Goal: Information Seeking & Learning: Check status

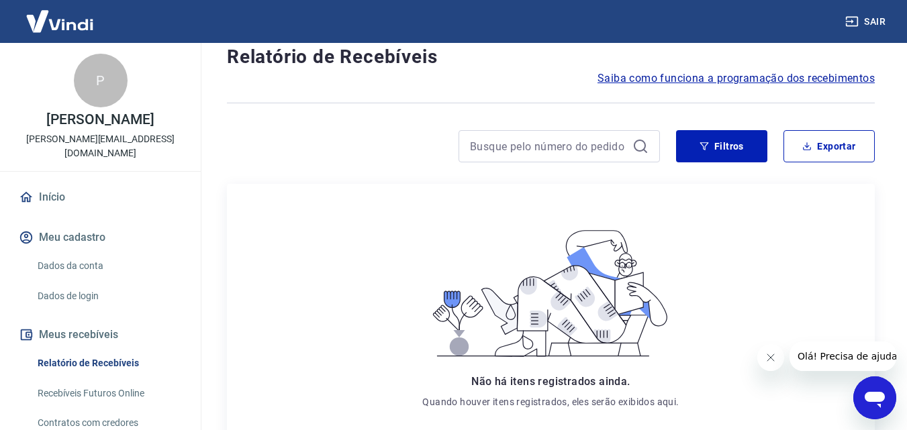
scroll to position [67, 0]
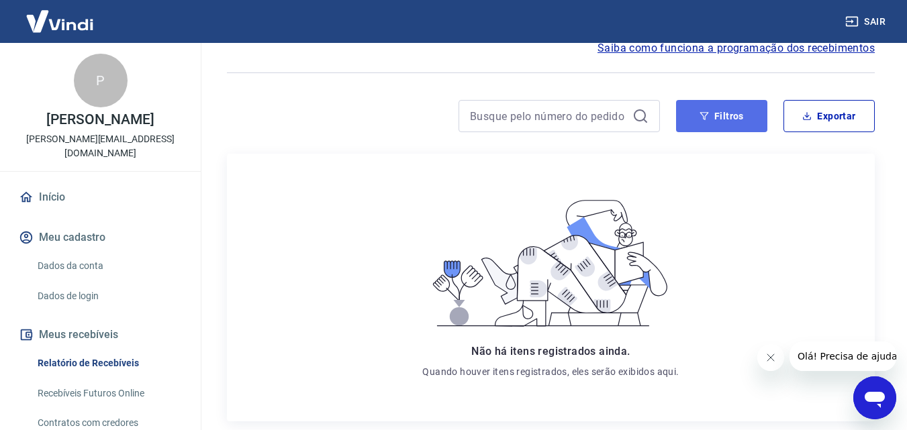
click at [717, 121] on button "Filtros" at bounding box center [721, 116] width 91 height 32
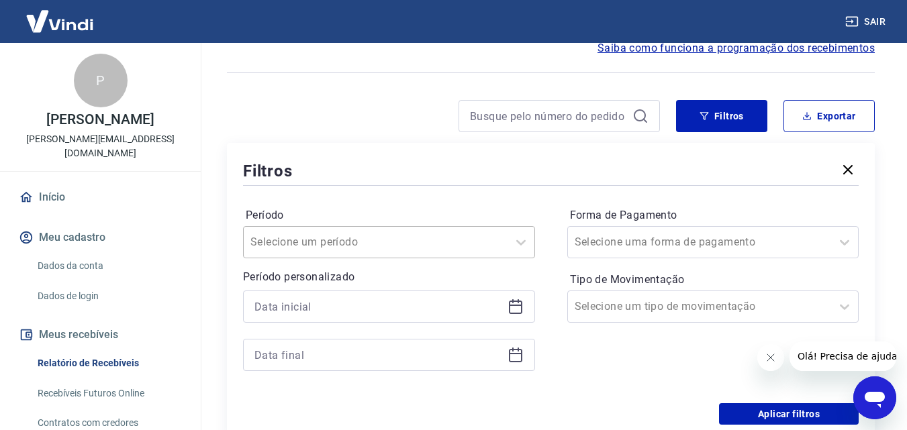
click at [387, 249] on div "Selecione um período" at bounding box center [389, 242] width 292 height 32
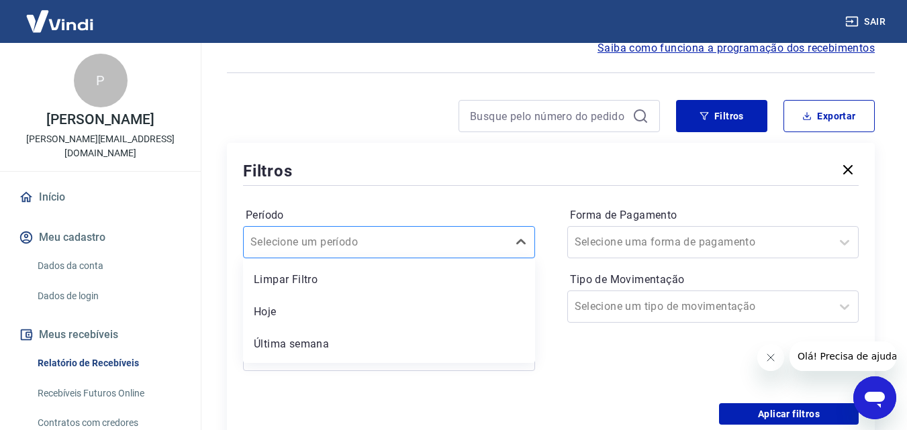
scroll to position [97, 0]
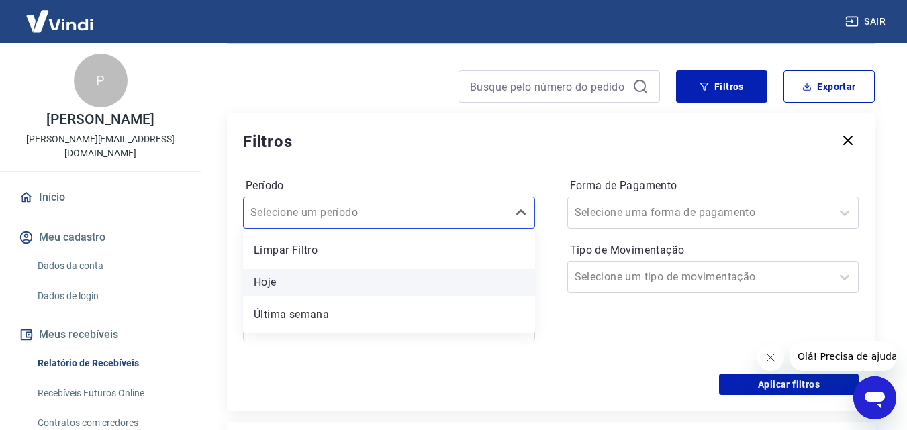
click at [279, 279] on div "Hoje" at bounding box center [389, 282] width 292 height 27
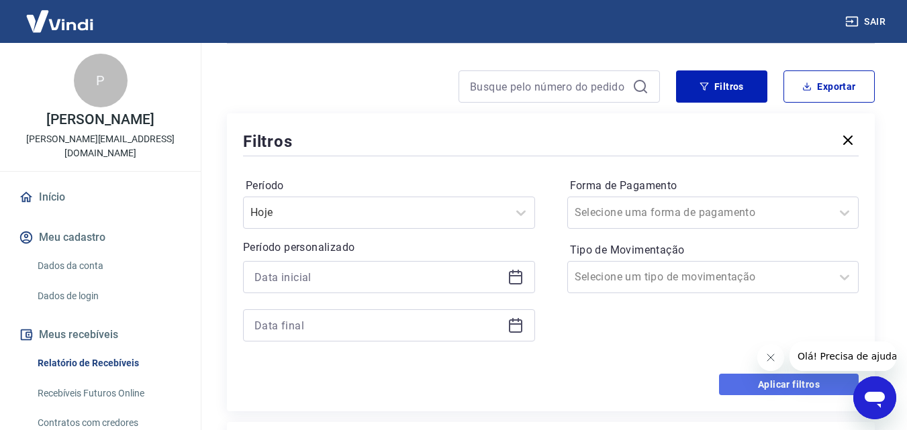
click at [754, 380] on button "Aplicar filtros" at bounding box center [789, 384] width 140 height 21
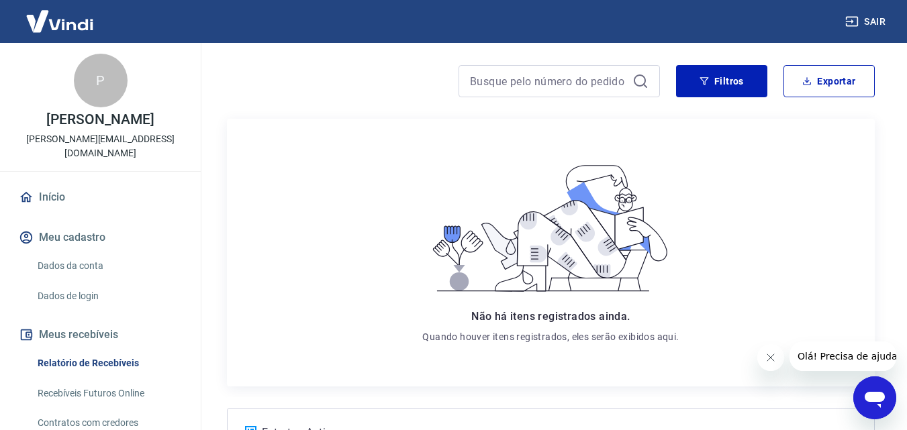
scroll to position [67, 0]
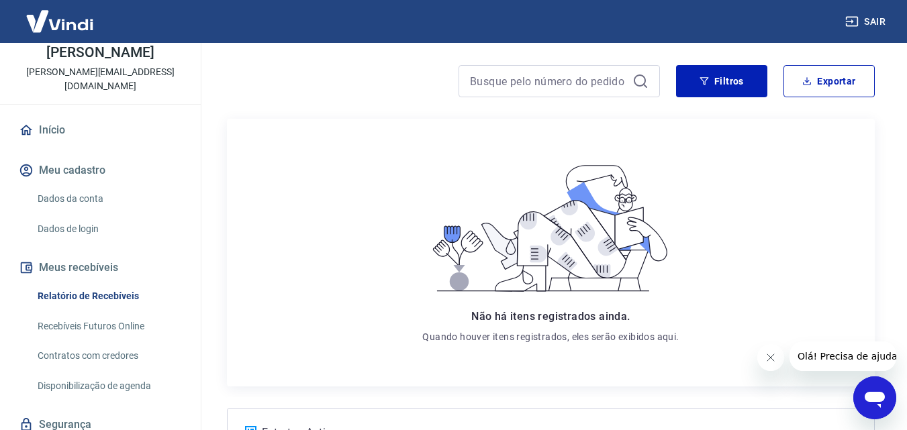
click at [73, 220] on link "Dados de login" at bounding box center [108, 229] width 152 height 28
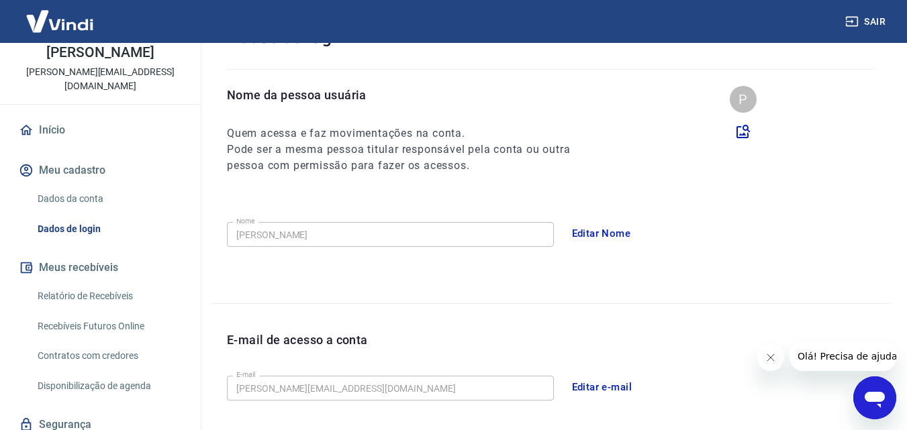
click at [72, 192] on link "Dados da conta" at bounding box center [108, 199] width 152 height 28
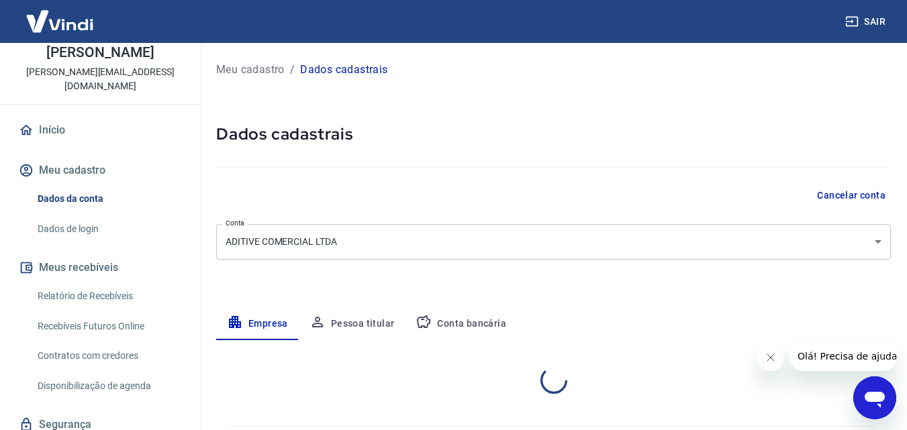
select select "SP"
select select "business"
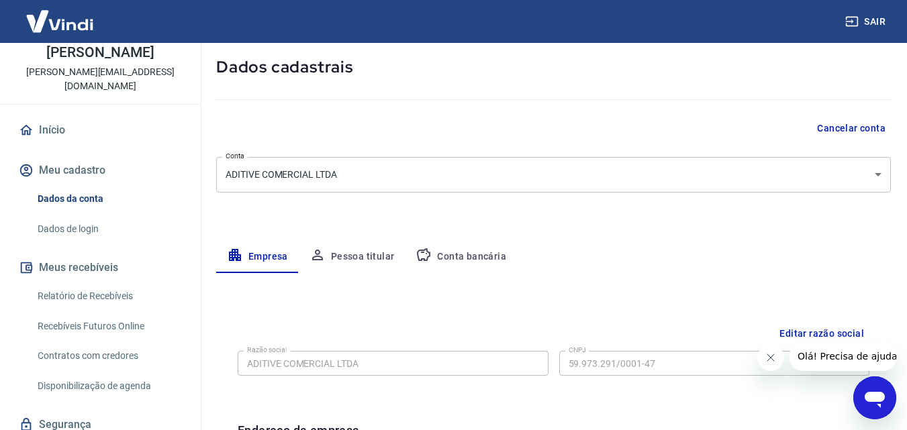
click at [458, 264] on button "Conta bancária" at bounding box center [461, 257] width 112 height 32
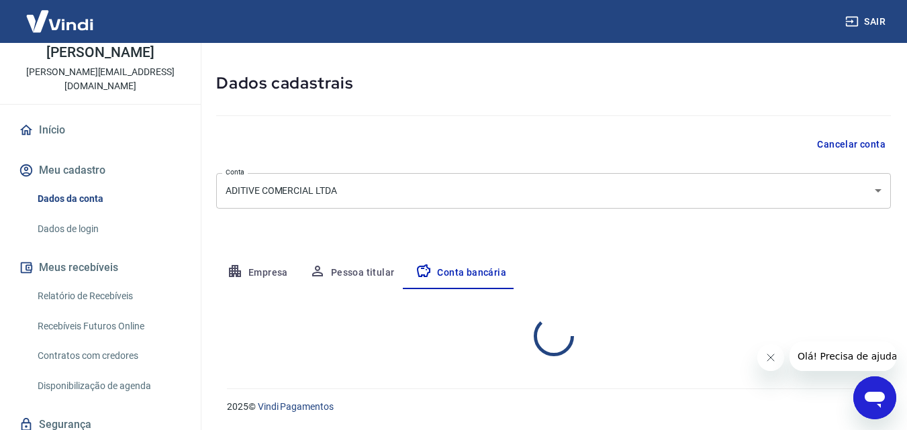
select select "1"
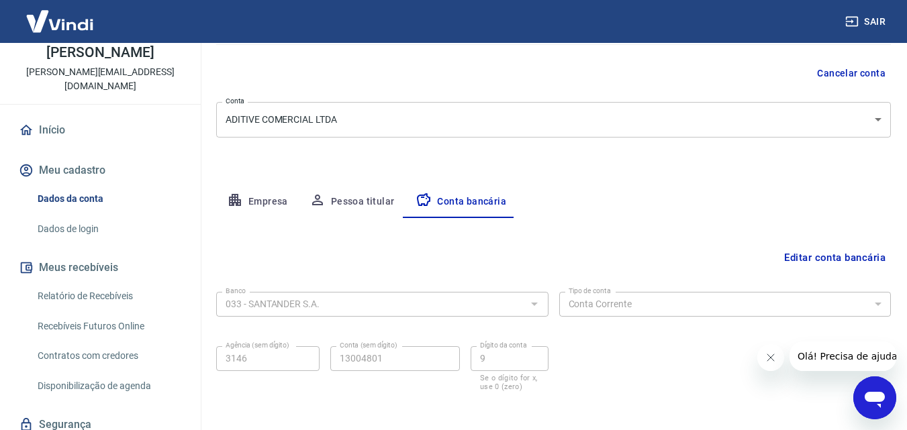
scroll to position [181, 0]
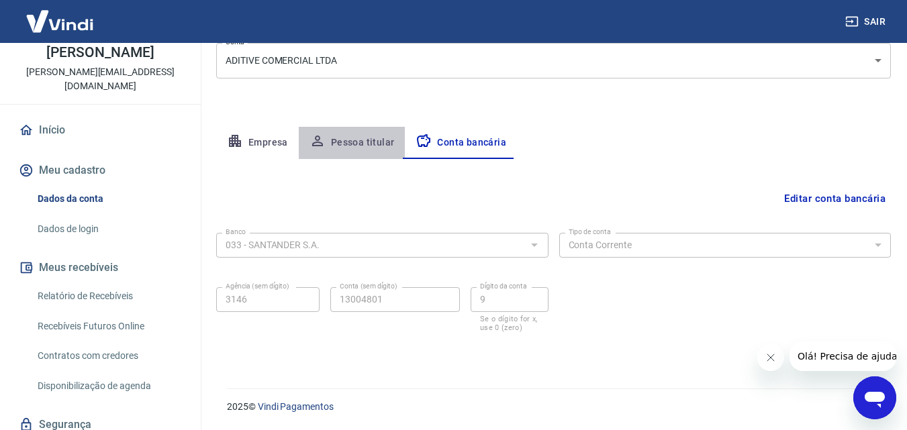
click at [345, 138] on button "Pessoa titular" at bounding box center [352, 143] width 107 height 32
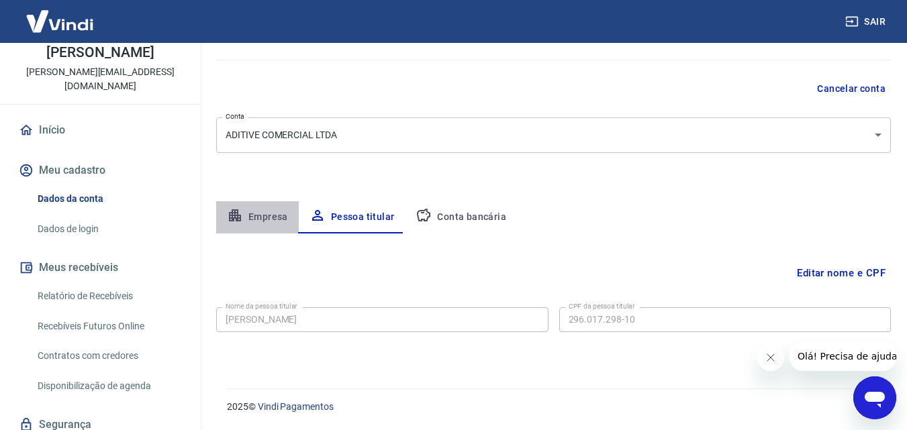
click at [269, 227] on button "Empresa" at bounding box center [257, 217] width 83 height 32
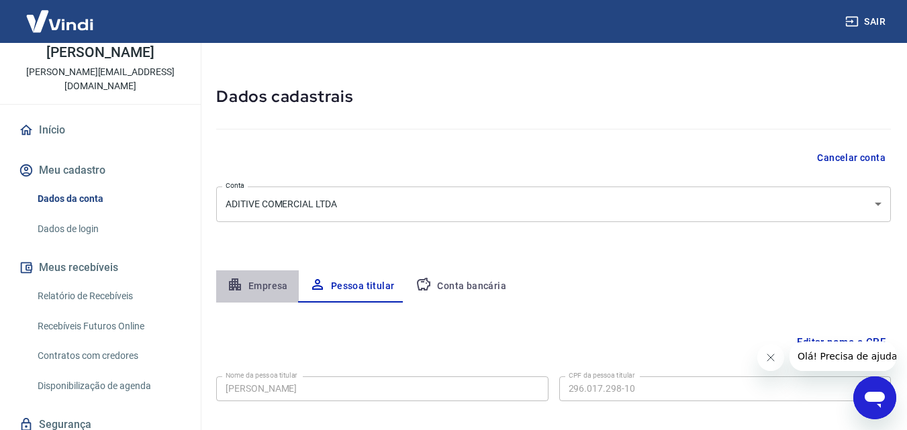
select select "SP"
select select "business"
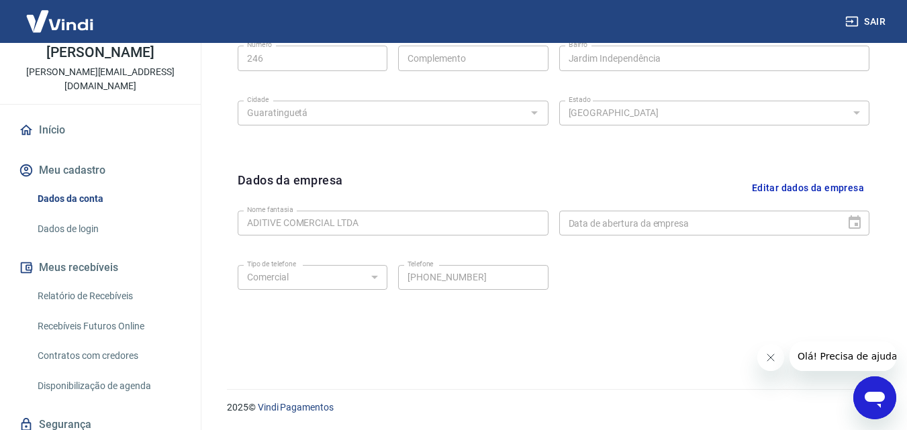
scroll to position [538, 0]
click at [59, 171] on button "Meu cadastro" at bounding box center [100, 171] width 168 height 30
click at [52, 128] on link "Início" at bounding box center [100, 130] width 168 height 30
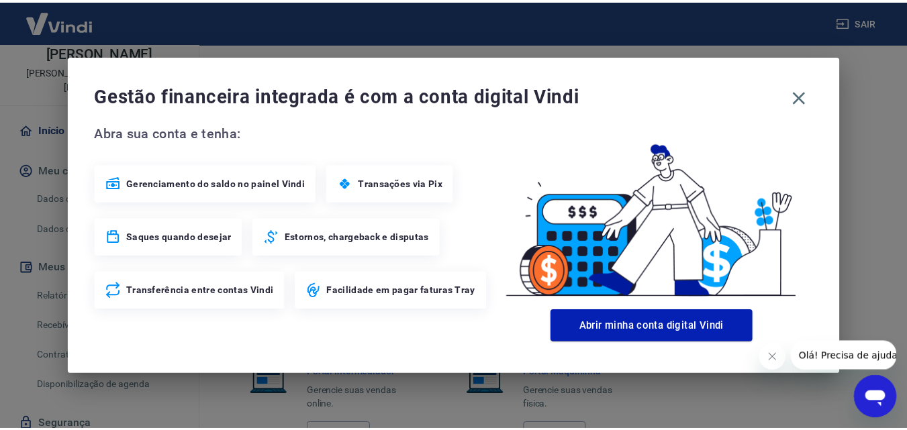
scroll to position [804, 0]
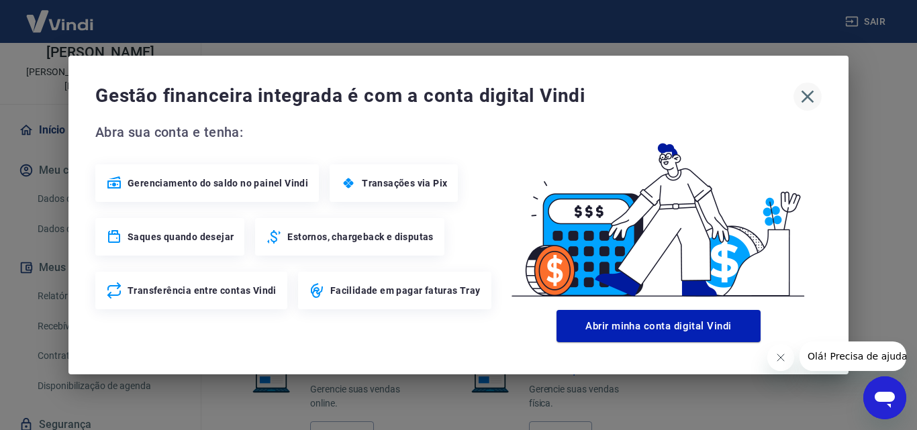
click at [812, 93] on icon "button" at bounding box center [807, 97] width 13 height 13
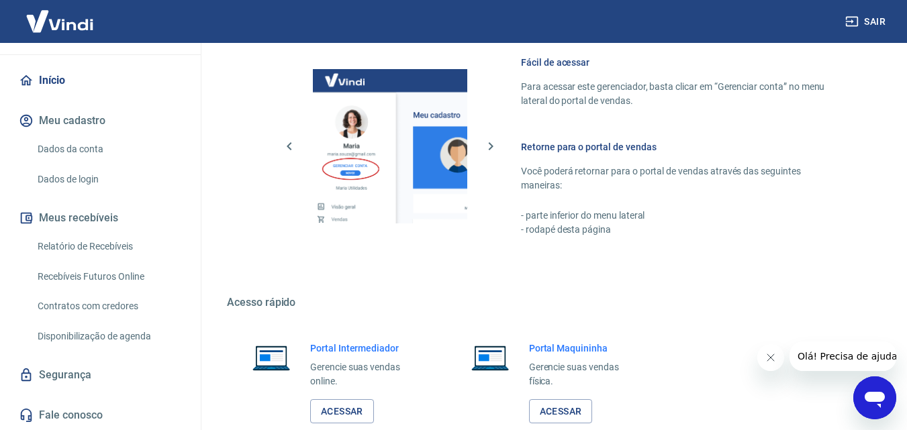
scroll to position [775, 0]
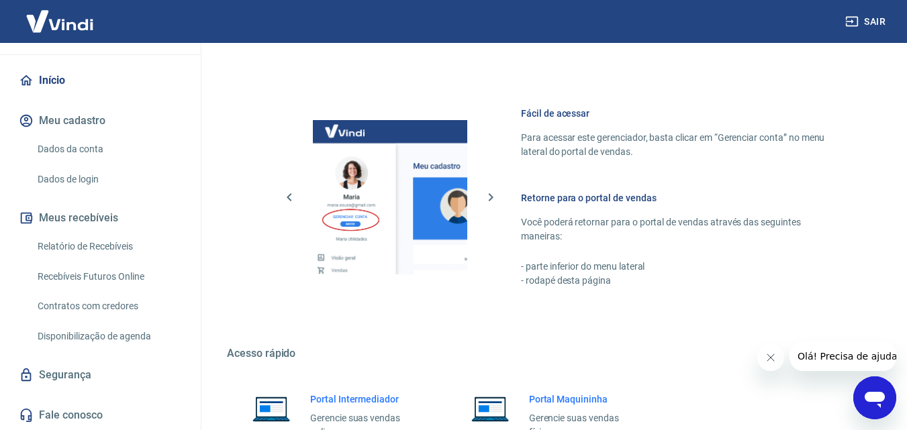
click at [768, 357] on icon "Fechar mensagem da empresa" at bounding box center [769, 357] width 11 height 11
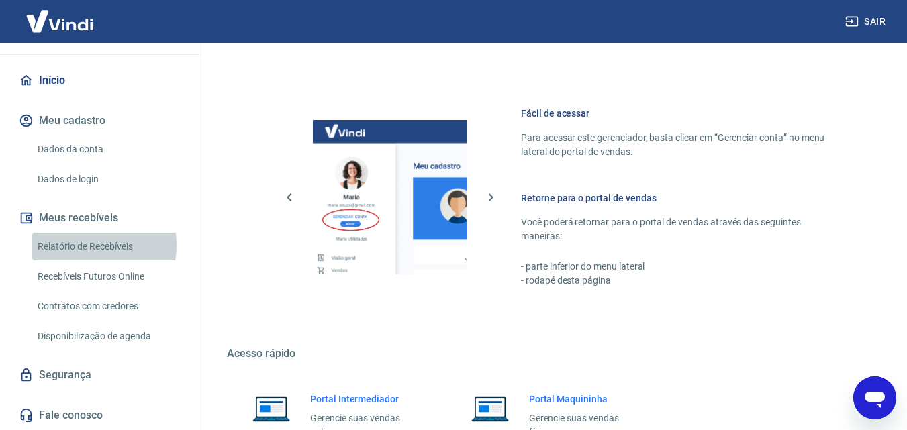
click at [79, 245] on link "Relatório de Recebíveis" at bounding box center [108, 247] width 152 height 28
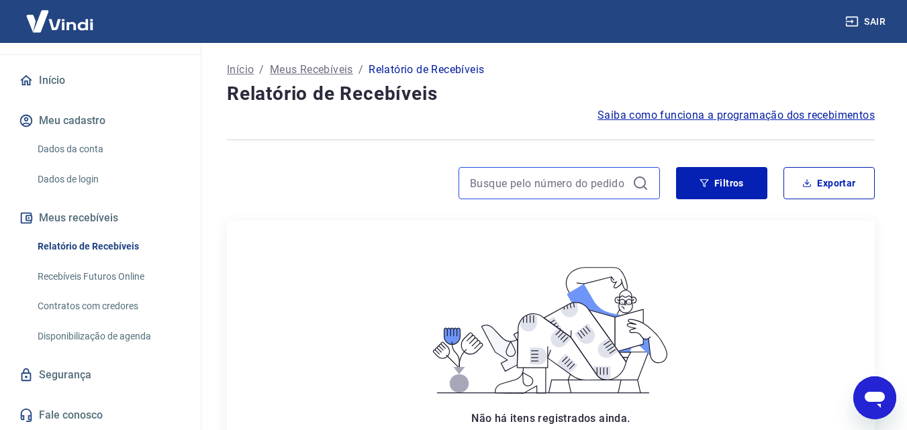
drag, startPoint x: 525, startPoint y: 182, endPoint x: 533, endPoint y: 183, distance: 7.5
click at [526, 183] on input at bounding box center [548, 183] width 157 height 20
type input "27"
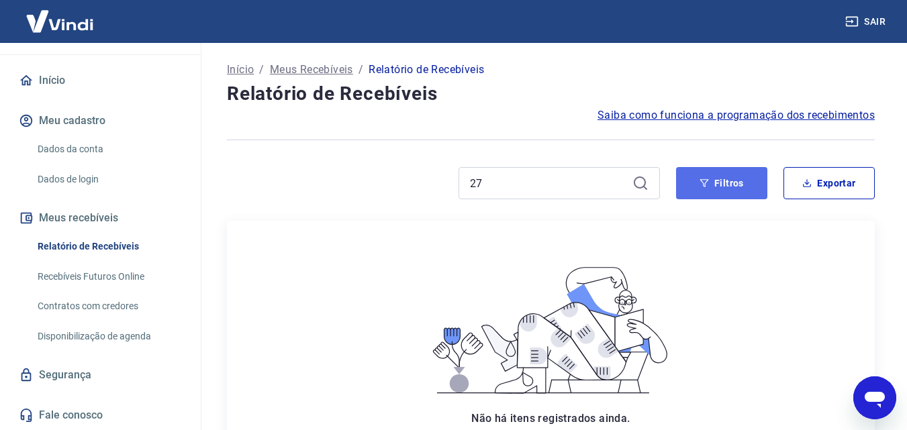
click at [720, 180] on button "Filtros" at bounding box center [721, 183] width 91 height 32
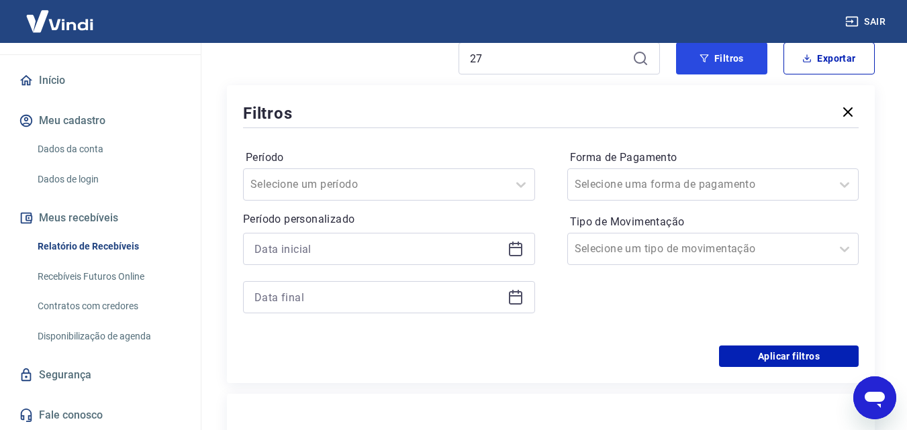
scroll to position [134, 0]
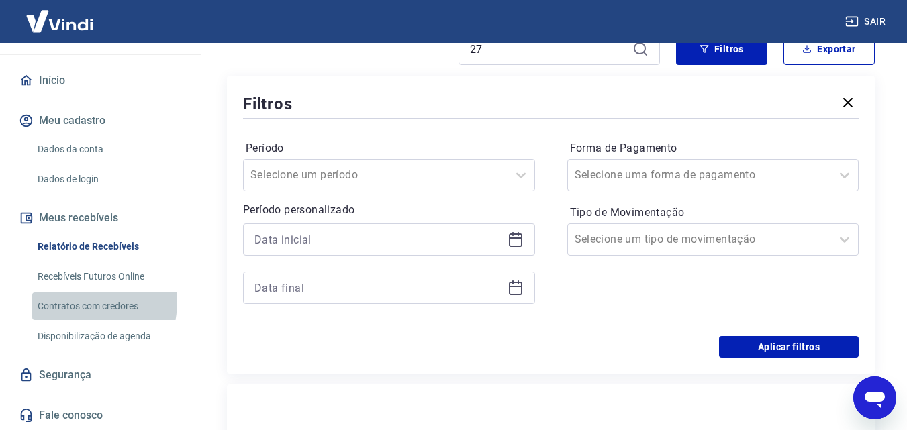
click at [86, 303] on link "Contratos com credores" at bounding box center [108, 307] width 152 height 28
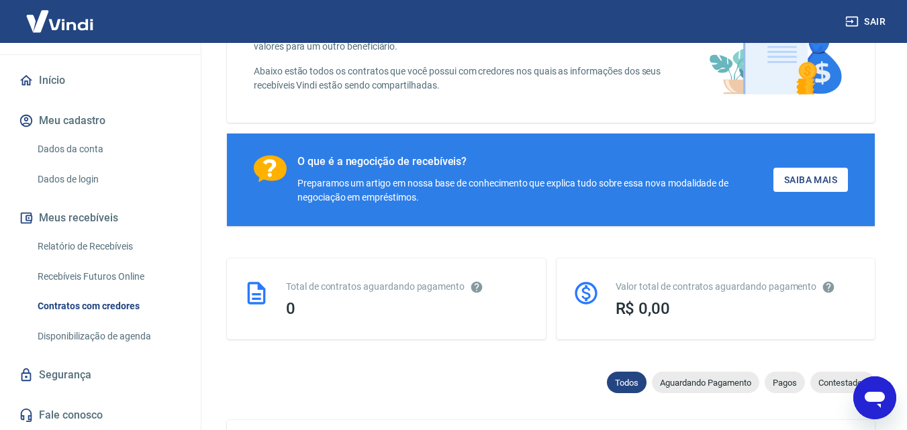
click at [87, 334] on link "Disponibilização de agenda" at bounding box center [108, 337] width 152 height 28
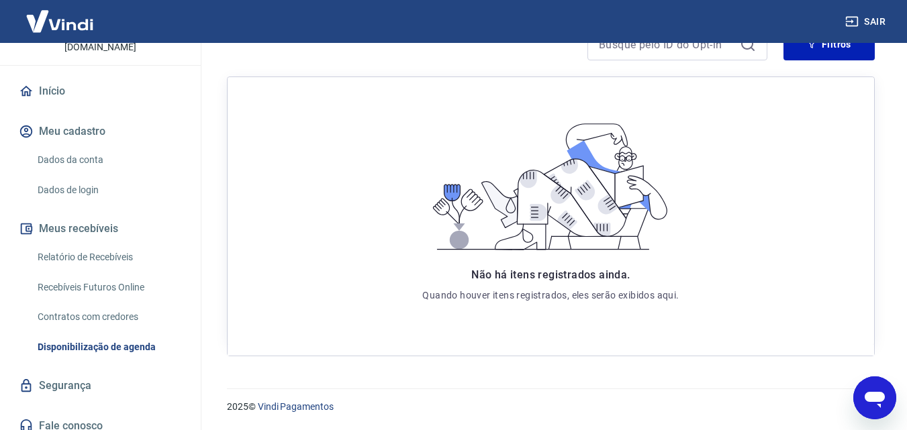
scroll to position [117, 0]
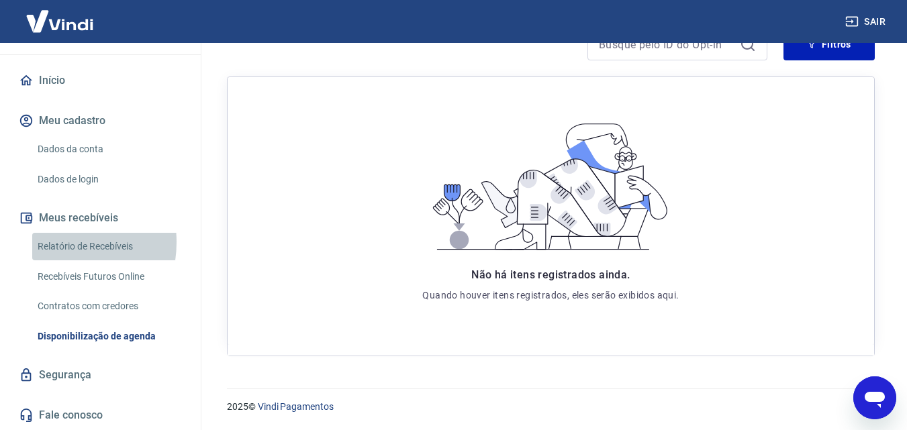
click at [51, 242] on link "Relatório de Recebíveis" at bounding box center [108, 247] width 152 height 28
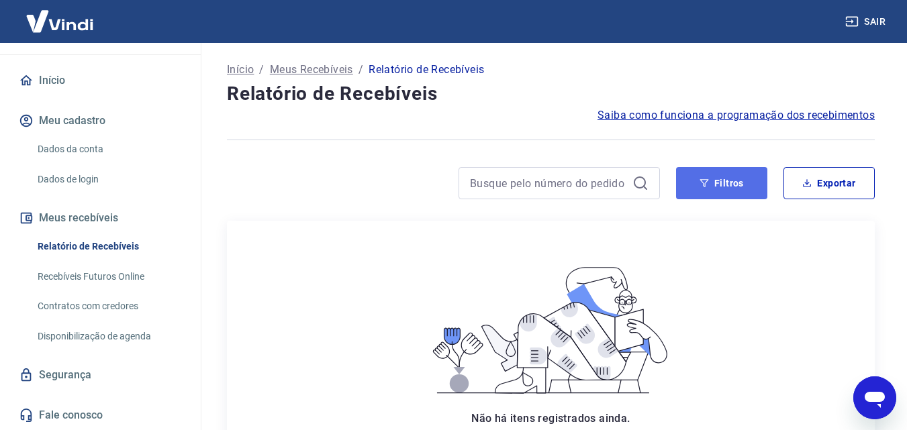
click at [719, 188] on button "Filtros" at bounding box center [721, 183] width 91 height 32
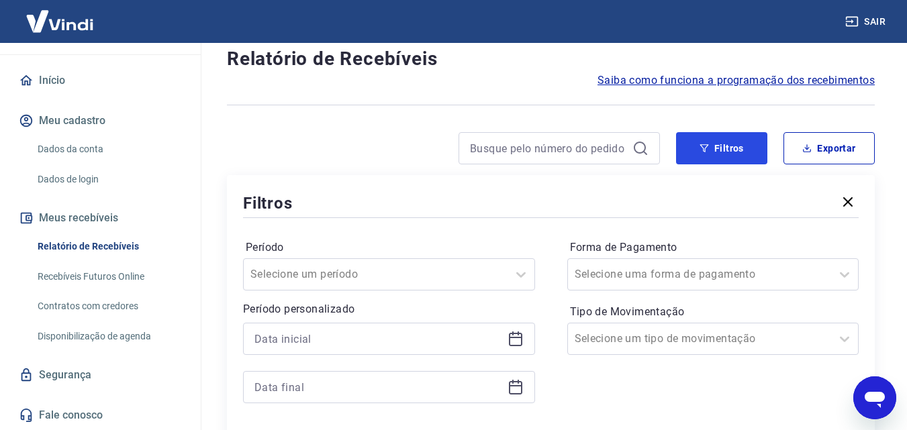
scroll to position [67, 0]
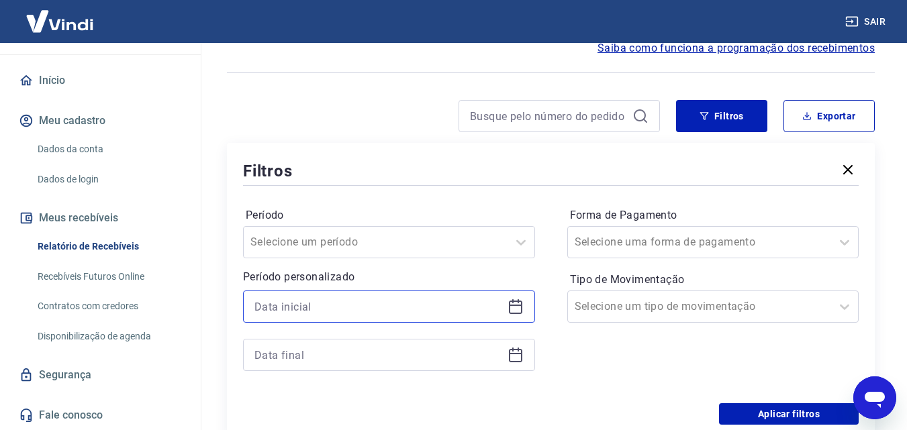
click at [330, 303] on input at bounding box center [378, 307] width 248 height 20
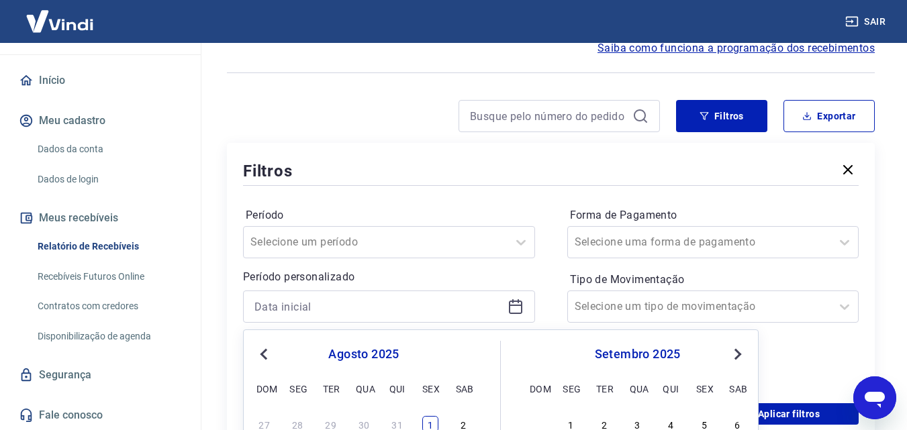
click at [425, 424] on div "1" at bounding box center [430, 424] width 16 height 16
type input "01/08/2025"
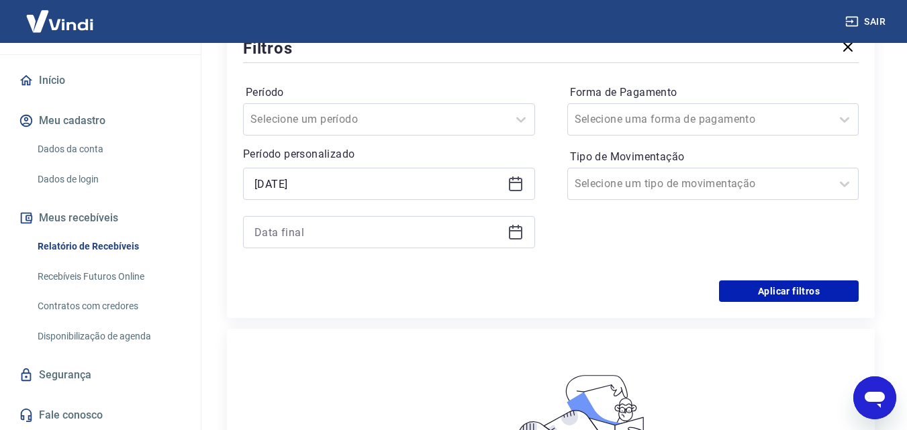
scroll to position [201, 0]
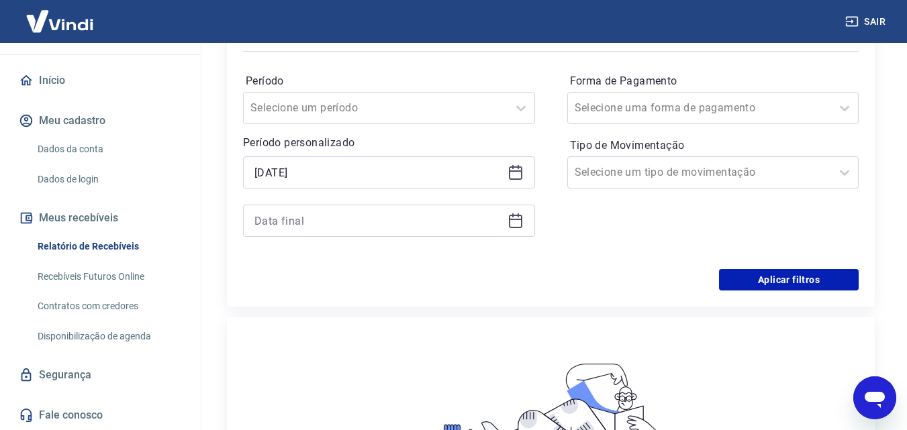
click at [509, 215] on icon at bounding box center [515, 221] width 13 height 13
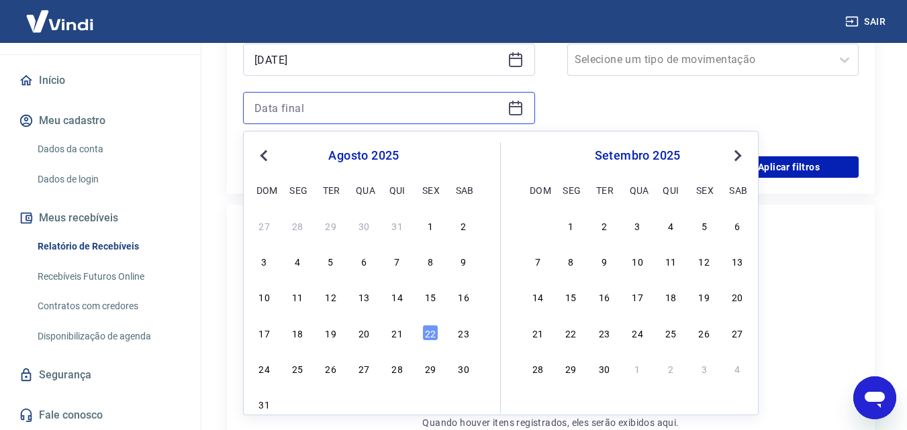
scroll to position [470, 0]
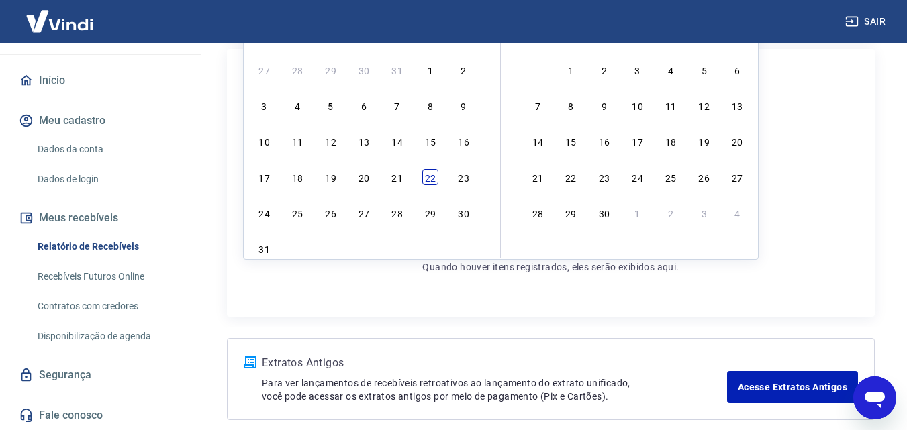
click at [425, 176] on div "22" at bounding box center [430, 177] width 16 height 16
type input "[DATE]"
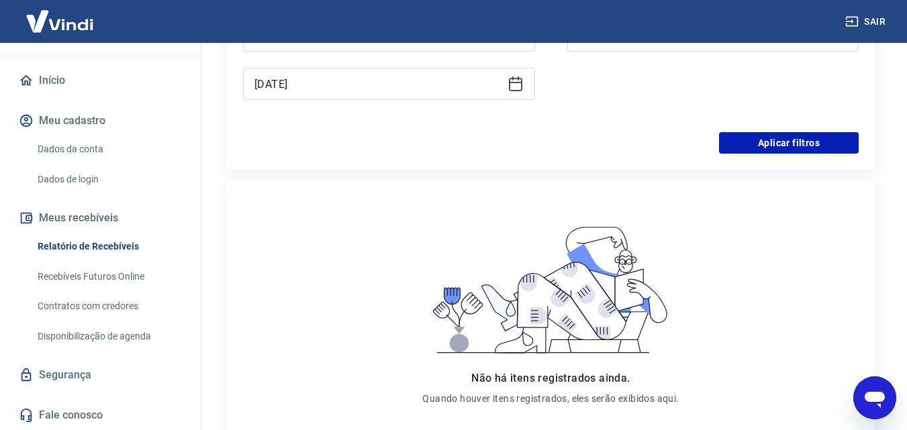
scroll to position [336, 0]
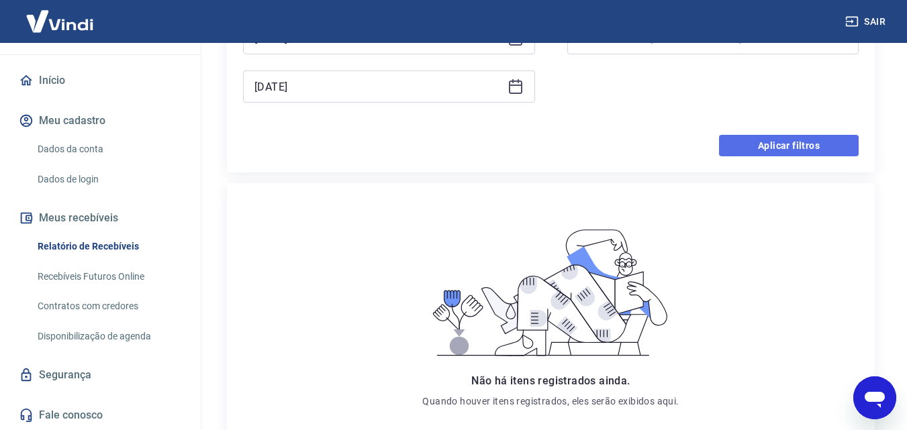
click at [821, 144] on button "Aplicar filtros" at bounding box center [789, 145] width 140 height 21
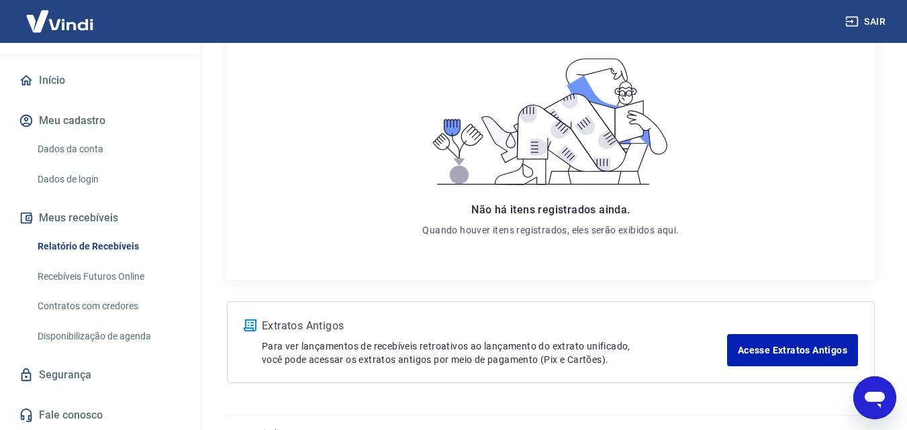
scroll to position [236, 0]
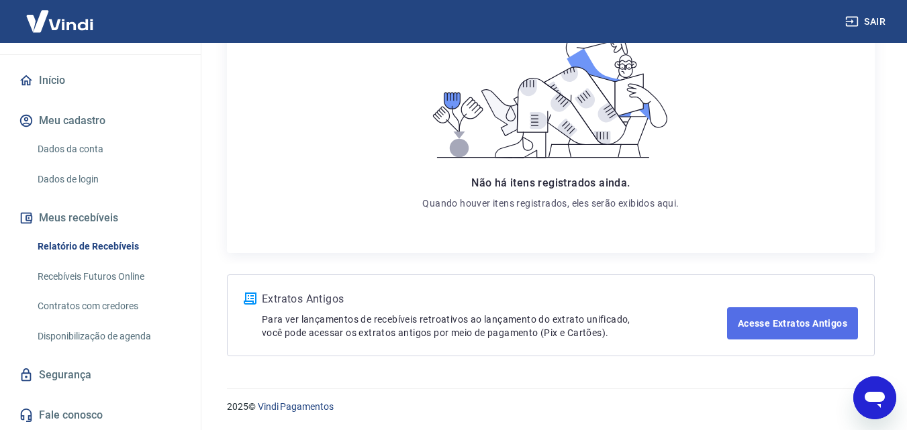
click at [787, 318] on link "Acesse Extratos Antigos" at bounding box center [792, 323] width 131 height 32
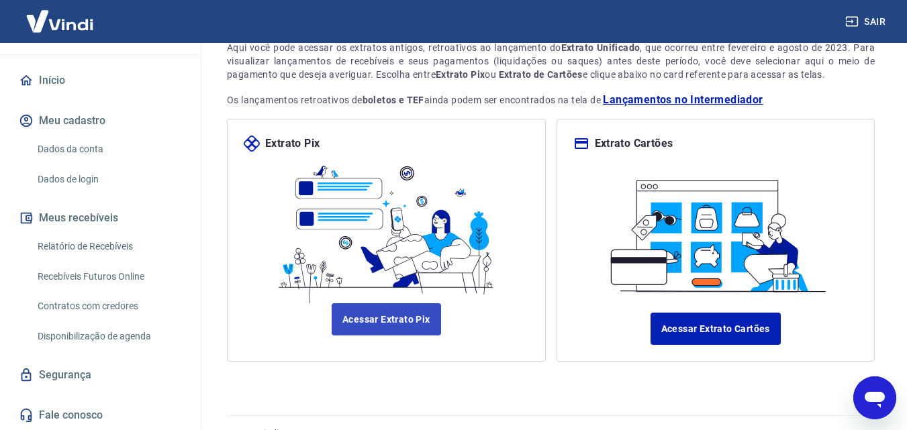
scroll to position [60, 0]
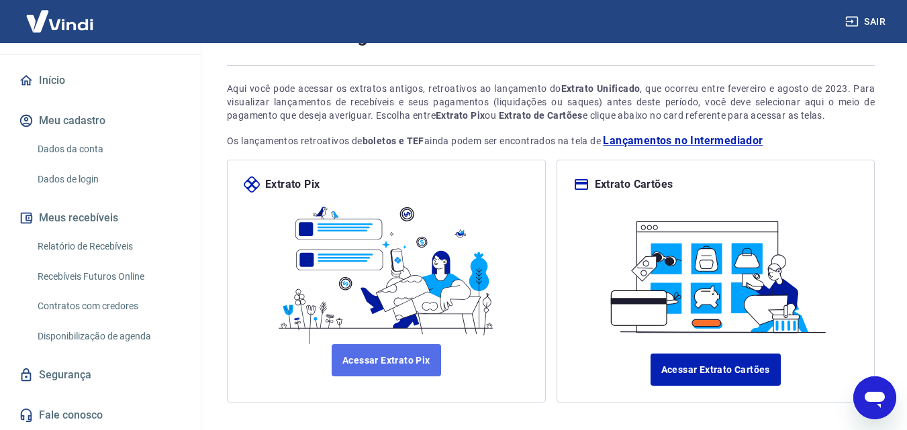
click at [399, 351] on link "Acessar Extrato Pix" at bounding box center [386, 360] width 109 height 32
click at [79, 244] on link "Relatório de Recebíveis" at bounding box center [108, 247] width 152 height 28
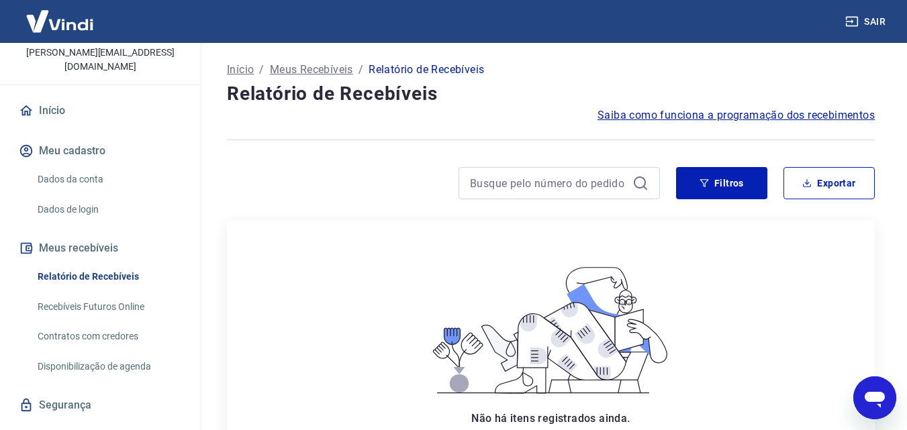
scroll to position [117, 0]
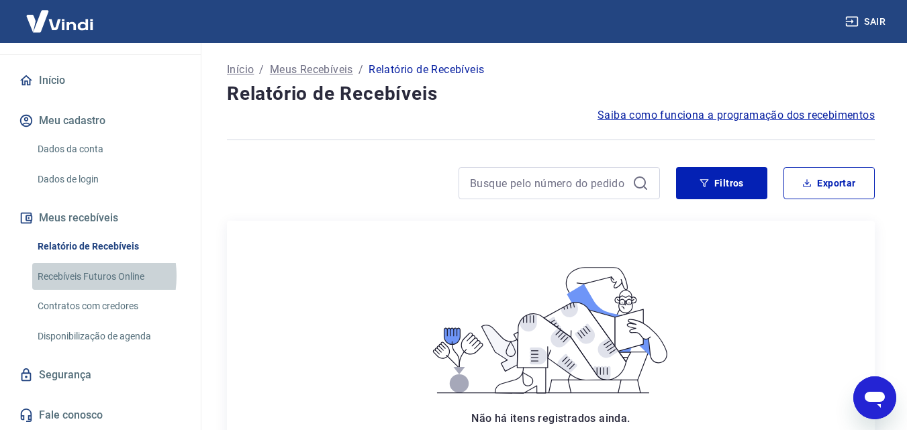
click at [70, 276] on link "Recebíveis Futuros Online" at bounding box center [108, 277] width 152 height 28
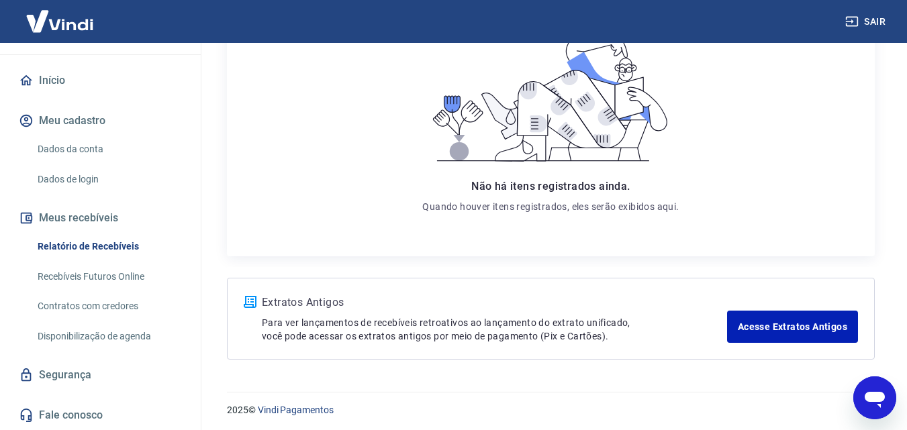
scroll to position [236, 0]
